Goal: Find specific page/section: Find specific page/section

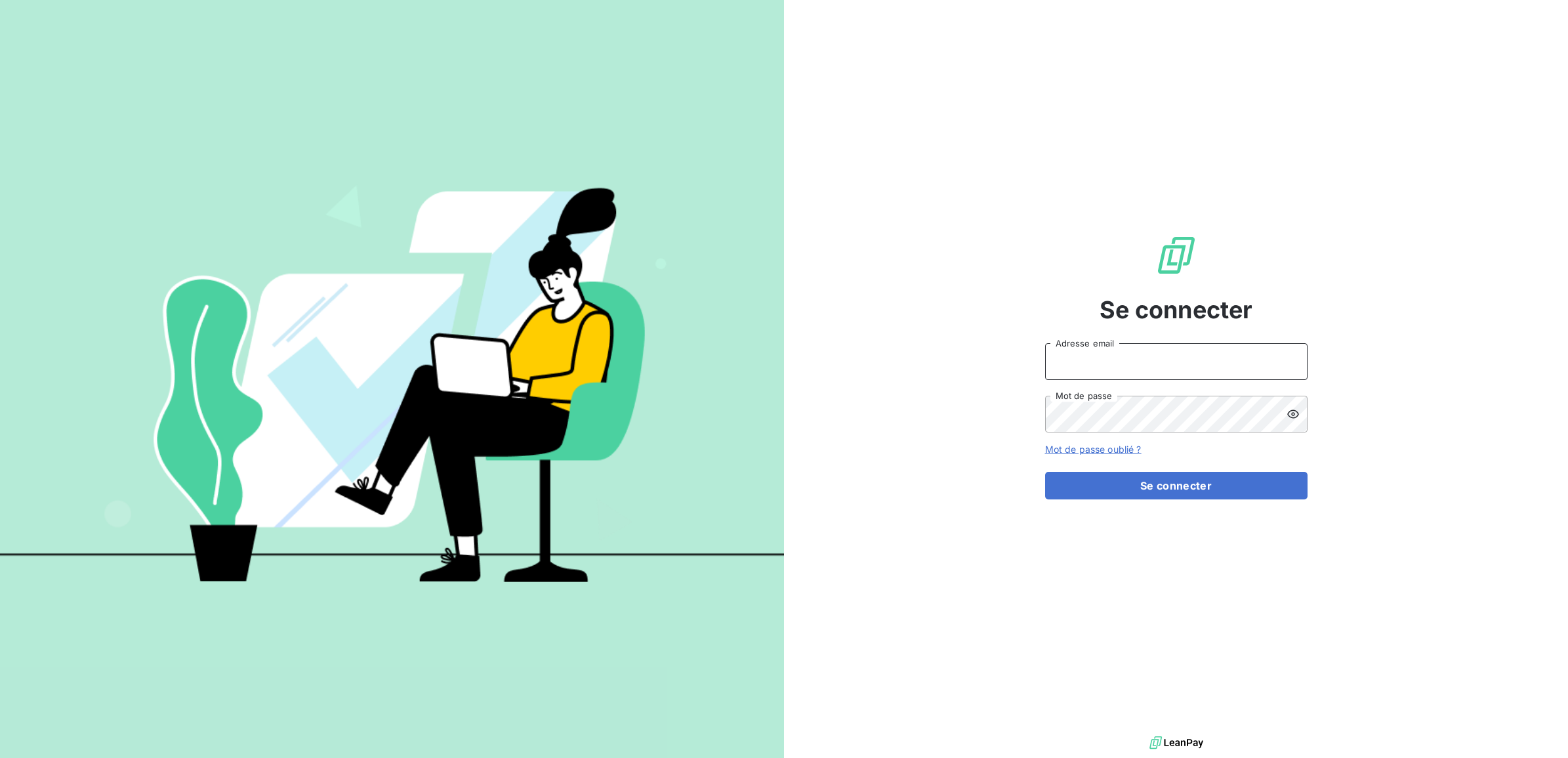
click at [1101, 360] on input "Adresse email" at bounding box center [1176, 361] width 262 height 37
type input "[EMAIL_ADDRESS][PERSON_NAME][DOMAIN_NAME]"
click at [1045, 472] on button "Se connecter" at bounding box center [1176, 485] width 262 height 27
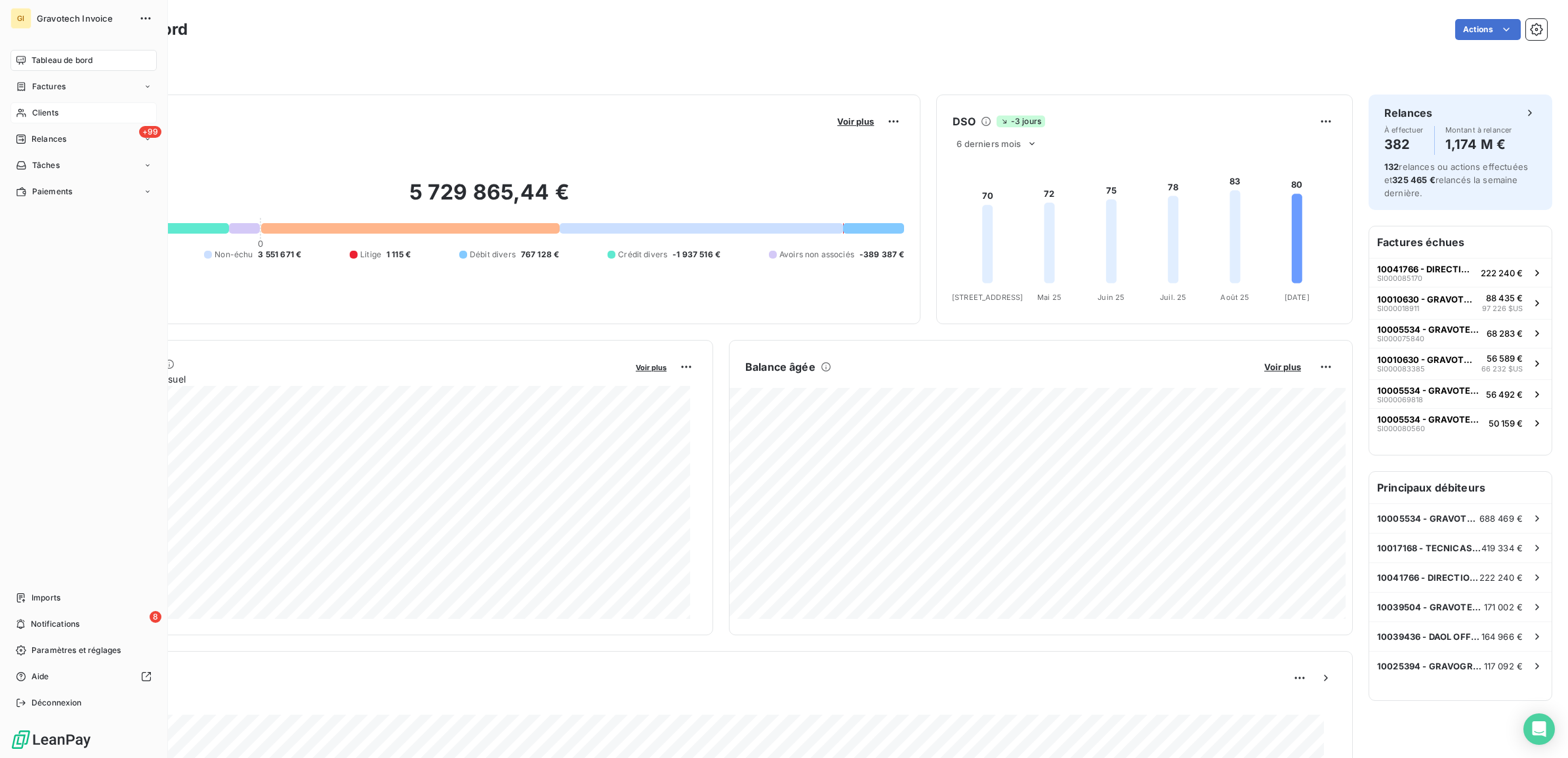
click at [61, 112] on div "Clients" at bounding box center [83, 112] width 146 height 21
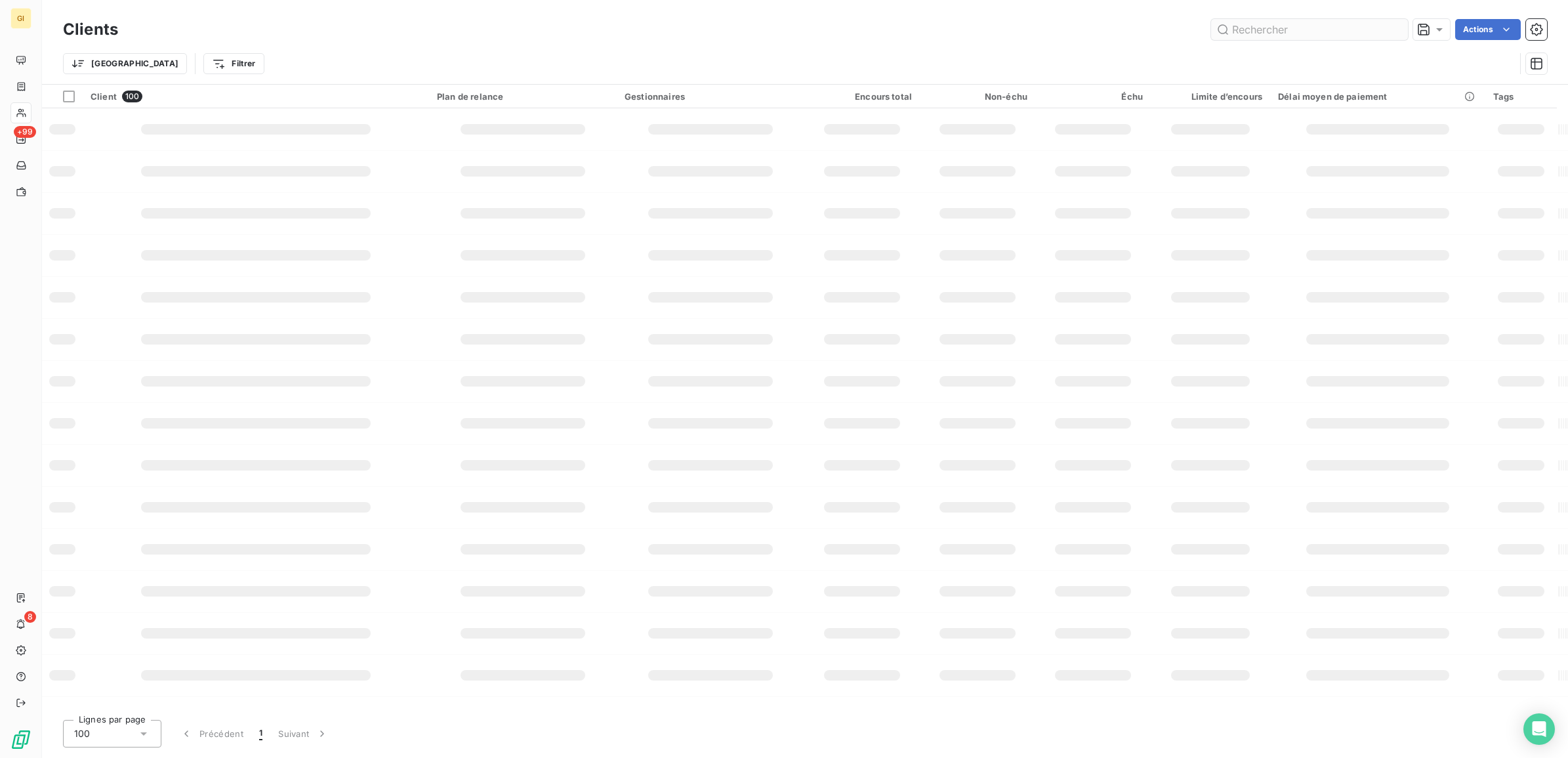
click at [1250, 33] on input "text" at bounding box center [1309, 29] width 197 height 21
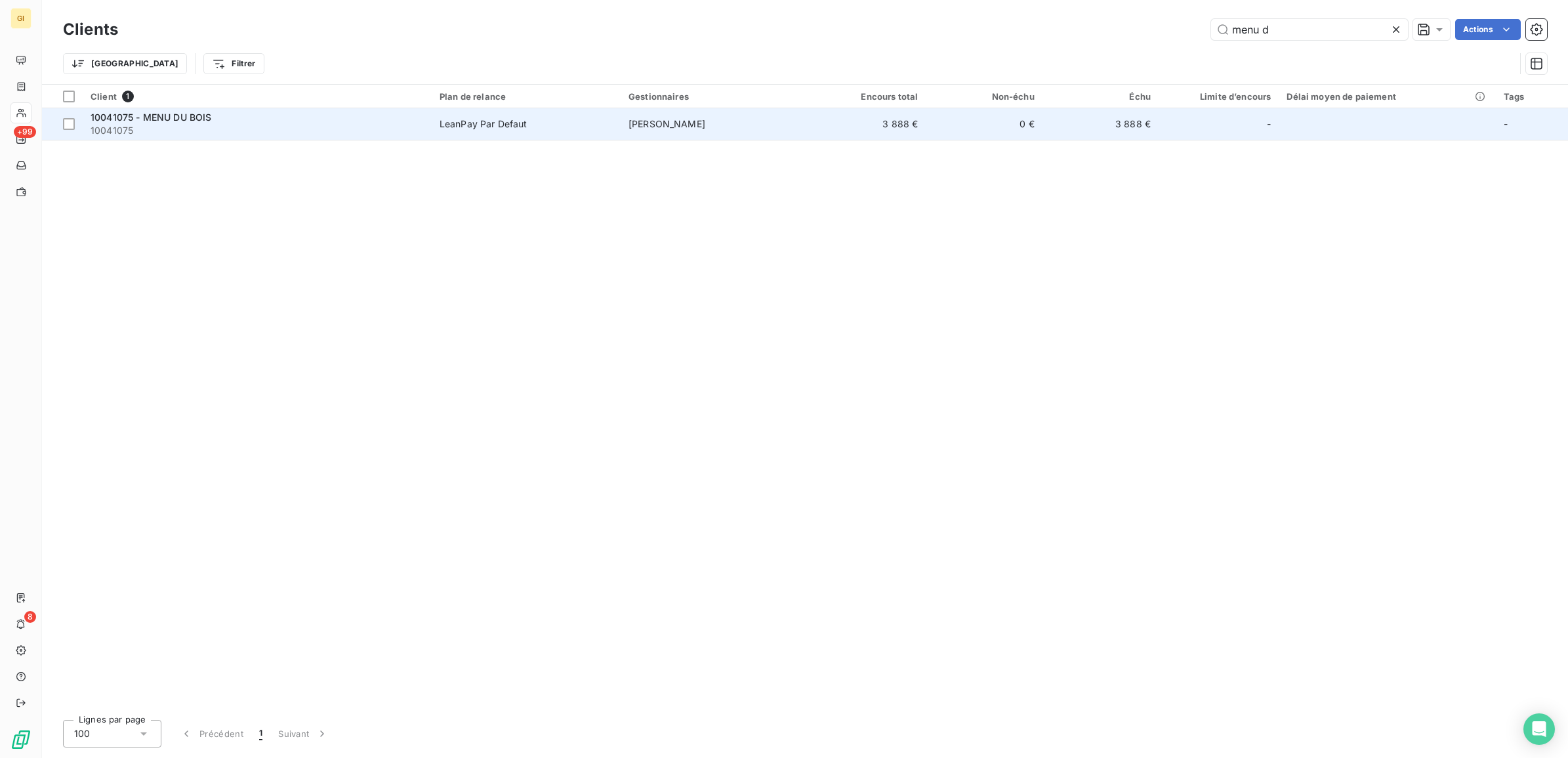
type input "menu d"
click at [552, 123] on span "LeanPay Par Defaut" at bounding box center [526, 124] width 173 height 13
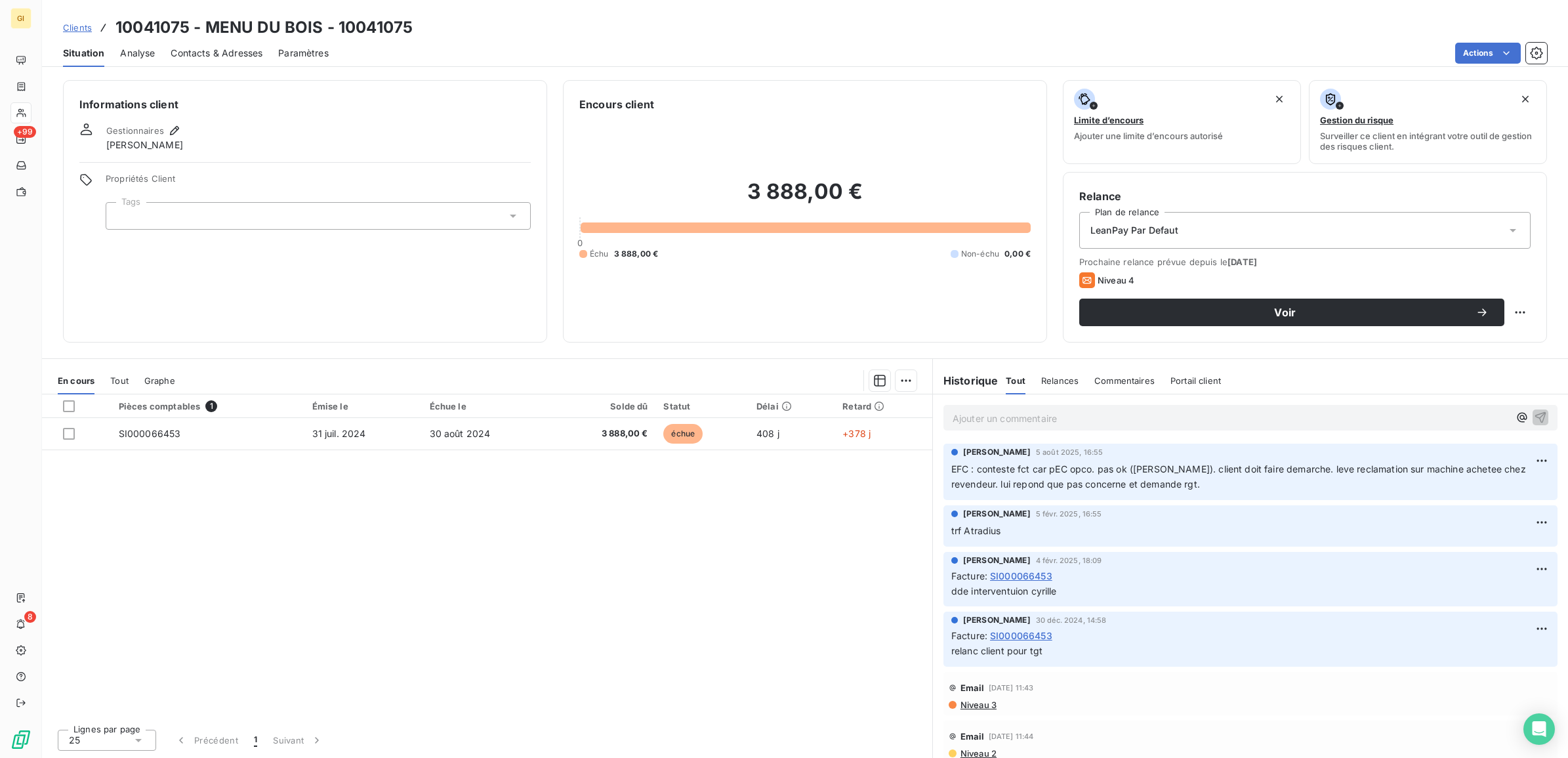
click at [874, 608] on div "Pièces comptables 1 Émise le Échue le Solde dû Statut Délai Retard SI000066453 …" at bounding box center [486, 556] width 890 height 324
